Goal: Task Accomplishment & Management: Use online tool/utility

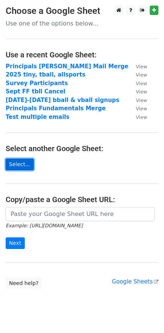
click at [25, 167] on link "Select..." at bounding box center [20, 164] width 28 height 12
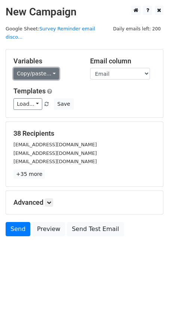
click at [50, 68] on link "Copy/paste..." at bounding box center [36, 74] width 46 height 12
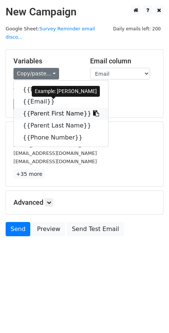
click at [54, 107] on link "{{Parent First Name}}" at bounding box center [61, 113] width 94 height 12
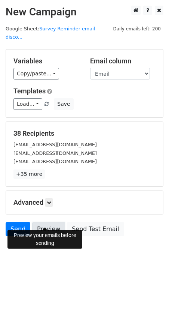
click at [48, 222] on link "Preview" at bounding box center [48, 229] width 33 height 14
click at [52, 222] on link "Preview" at bounding box center [48, 229] width 33 height 14
click at [52, 224] on link "Preview" at bounding box center [48, 229] width 33 height 14
click at [50, 222] on link "Preview" at bounding box center [48, 229] width 33 height 14
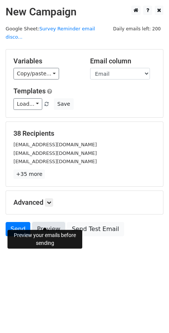
click at [49, 223] on link "Preview" at bounding box center [48, 229] width 33 height 14
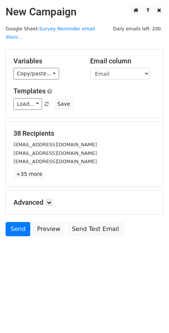
click at [52, 264] on html "New Campaign Daily emails left: 200 Google Sheet: Survey Reminder email disco..…" at bounding box center [84, 166] width 169 height 333
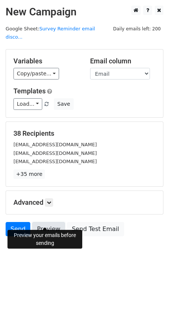
click at [45, 222] on link "Preview" at bounding box center [48, 229] width 33 height 14
click at [20, 222] on link "Send" at bounding box center [18, 229] width 25 height 14
